Goal: Navigation & Orientation: Find specific page/section

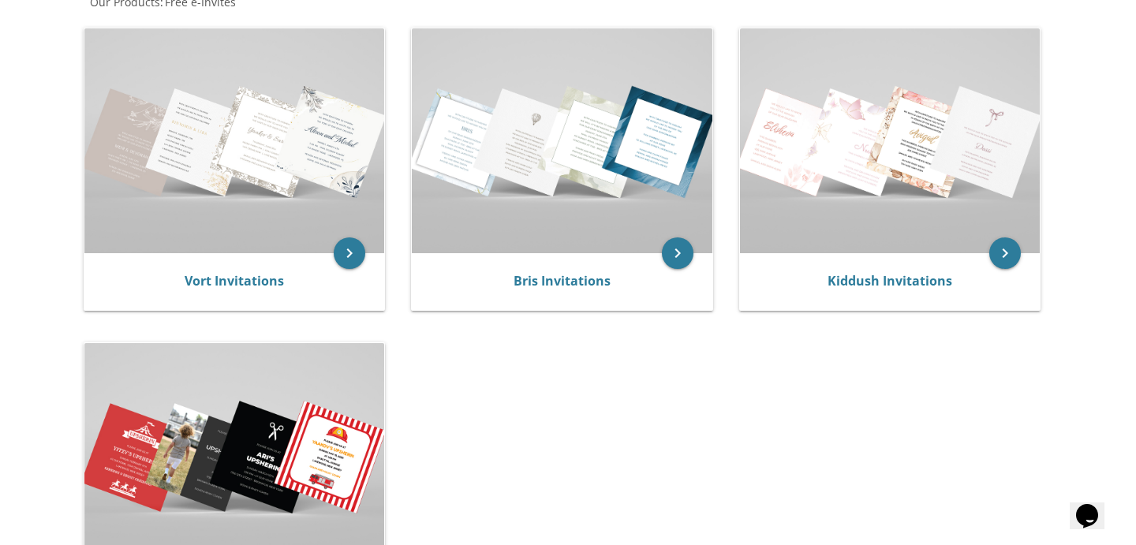
scroll to position [323, 0]
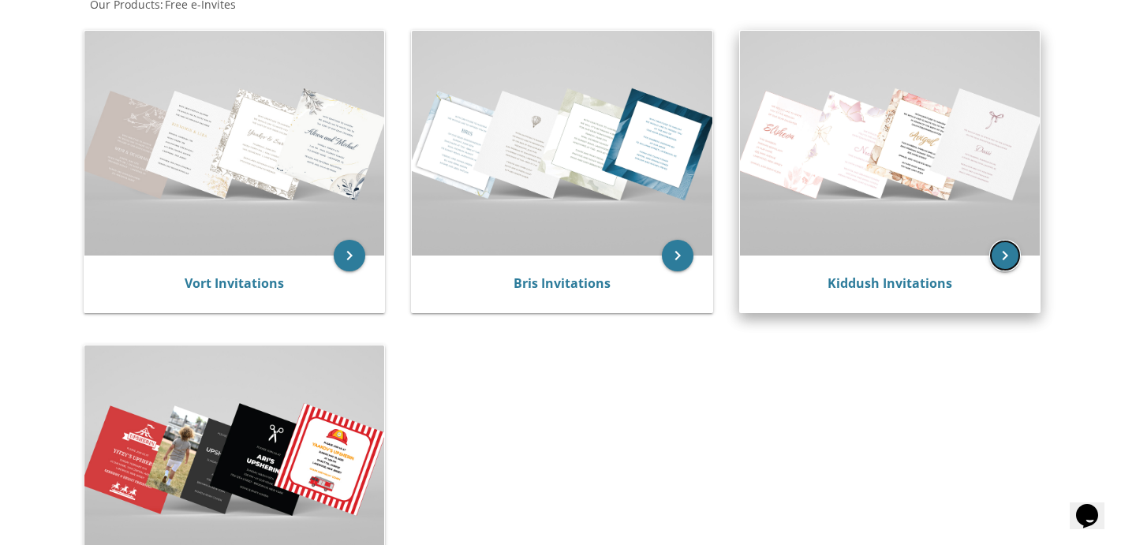
click at [1014, 262] on icon "keyboard_arrow_right" at bounding box center [1005, 256] width 32 height 32
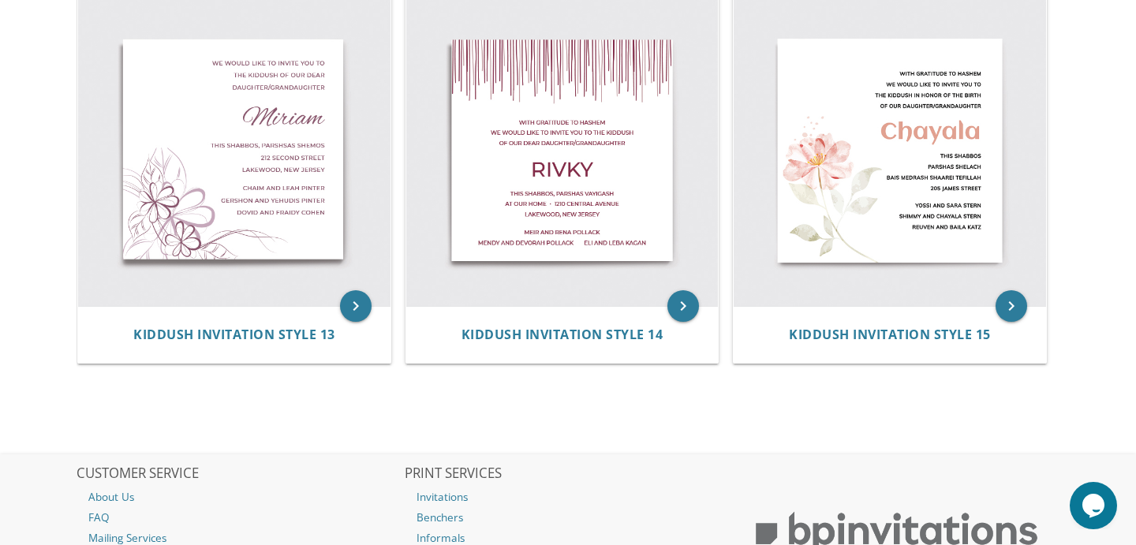
scroll to position [1908, 0]
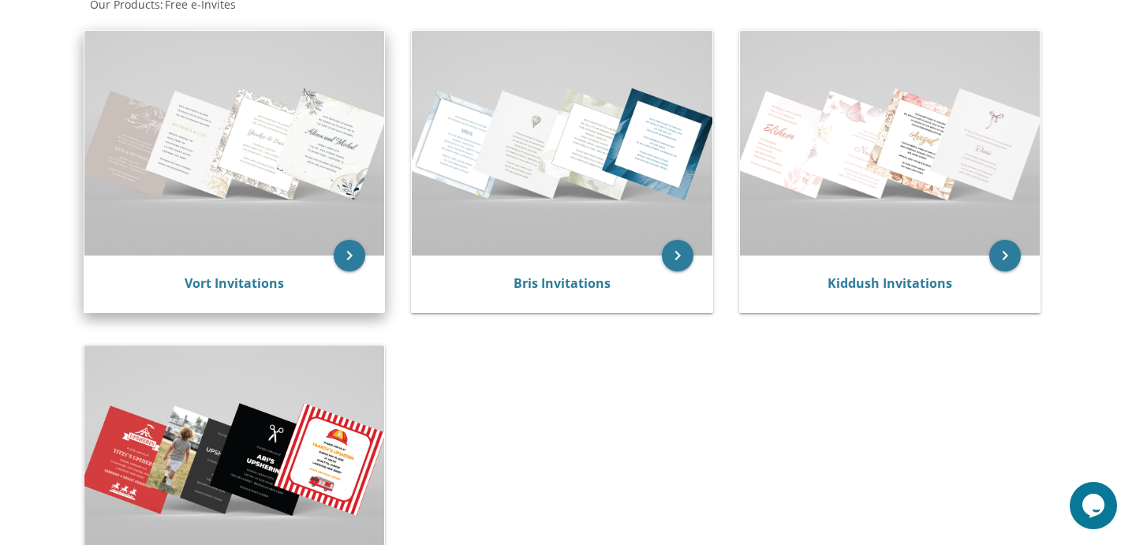
click at [319, 247] on img at bounding box center [234, 143] width 301 height 225
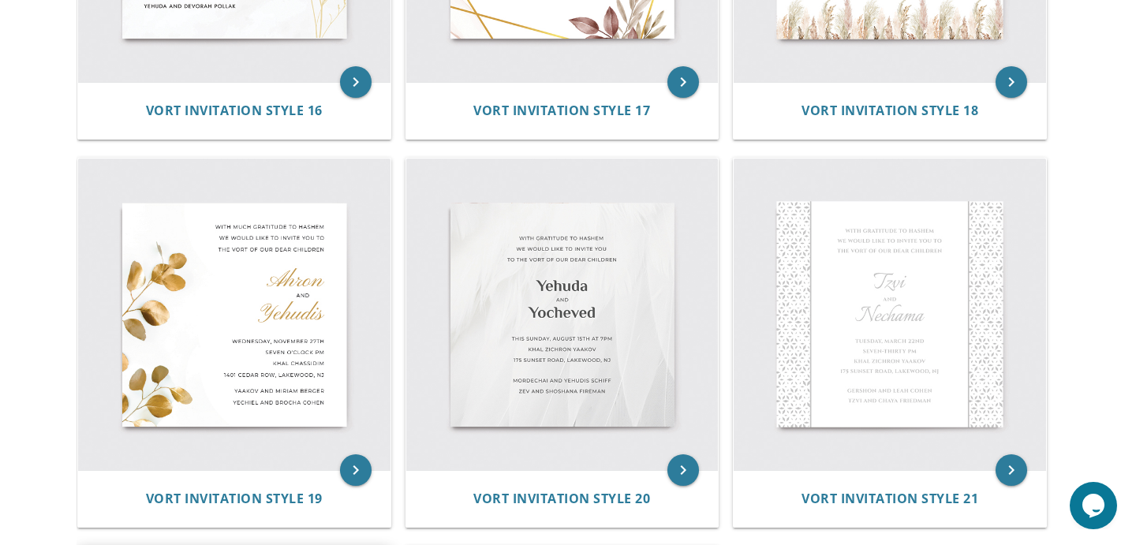
scroll to position [2478, 0]
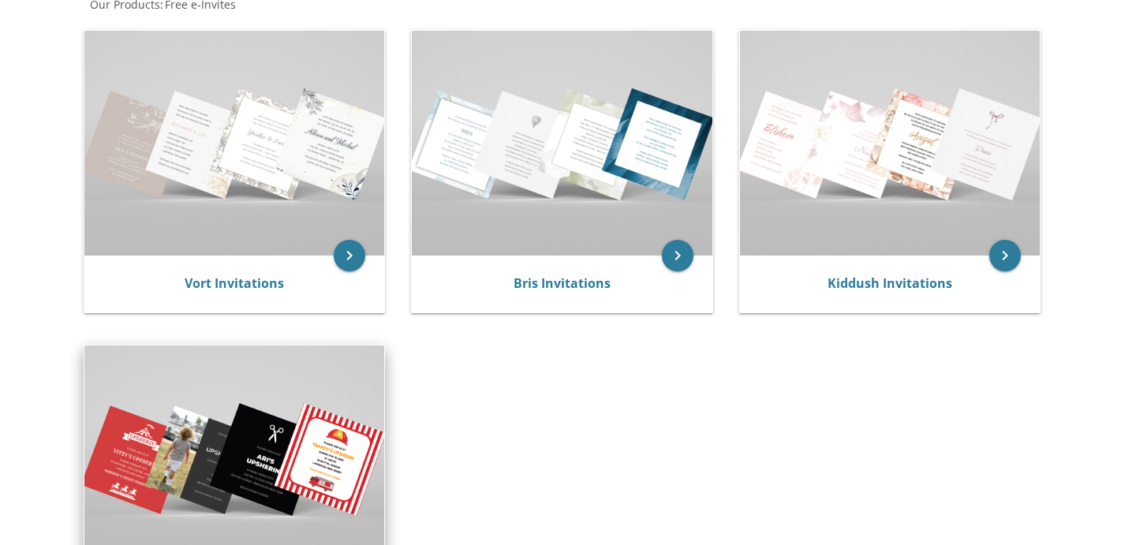
click at [215, 410] on img at bounding box center [234, 457] width 301 height 225
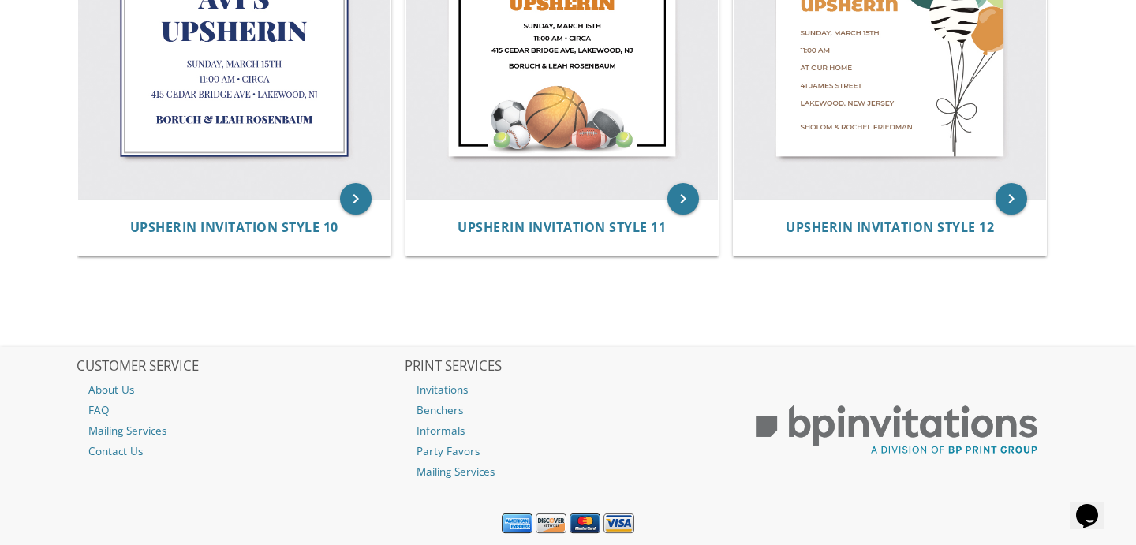
scroll to position [1669, 0]
